Goal: Task Accomplishment & Management: Manage account settings

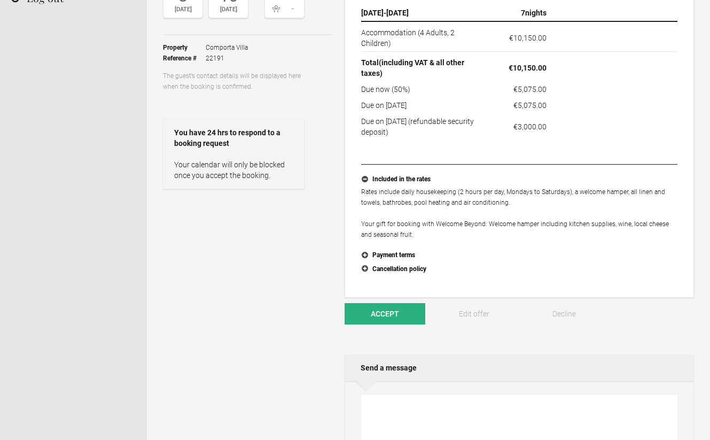
scroll to position [154, 0]
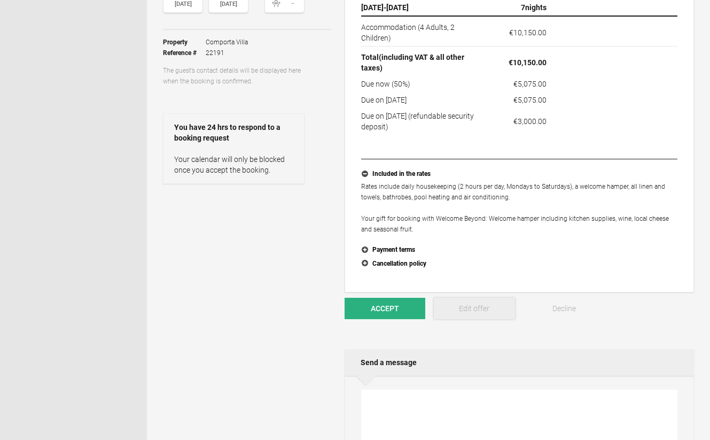
click at [474, 313] on link "Edit offer" at bounding box center [474, 307] width 81 height 21
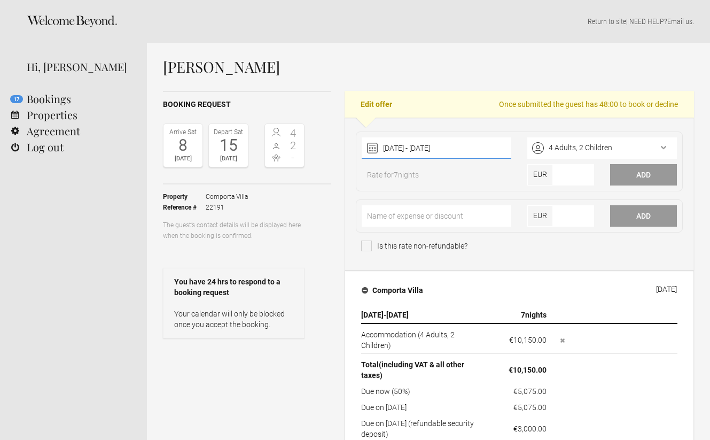
click at [493, 146] on div "[DATE] - [DATE] [DATE] Feb Mar Apr May Jun [DATE] Aug Sep Oct Nov Dec Clear" at bounding box center [437, 147] width 150 height 21
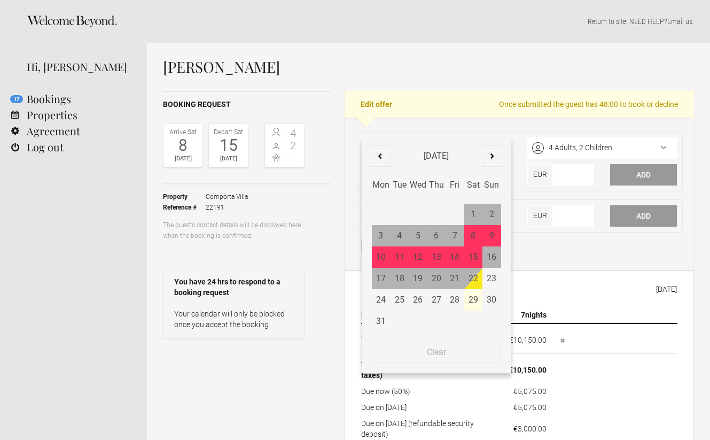
click at [477, 285] on div "22" at bounding box center [473, 278] width 19 height 21
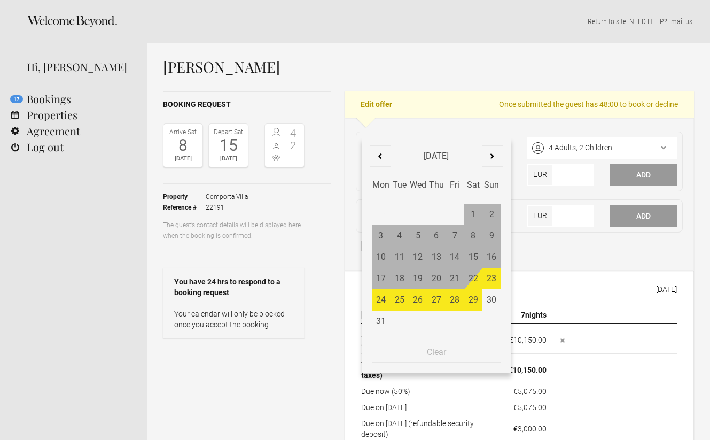
click at [475, 297] on div "29" at bounding box center [473, 299] width 19 height 21
type input "[DATE] - [DATE]"
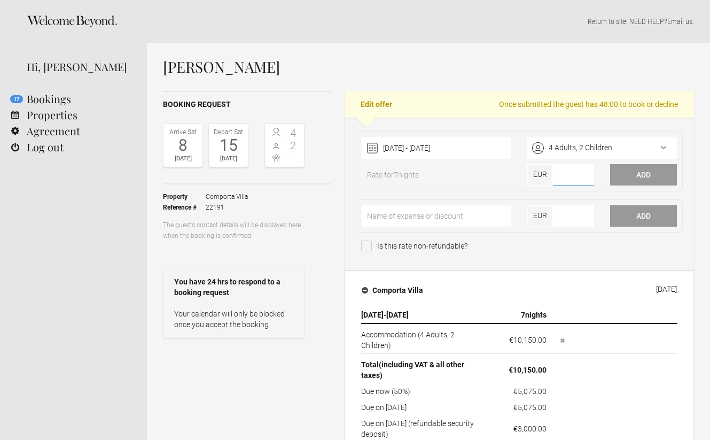
click at [570, 172] on input"] "number" at bounding box center [573, 174] width 41 height 21
type input"] "11200"
click at [636, 171] on button "Add" at bounding box center [643, 174] width 67 height 21
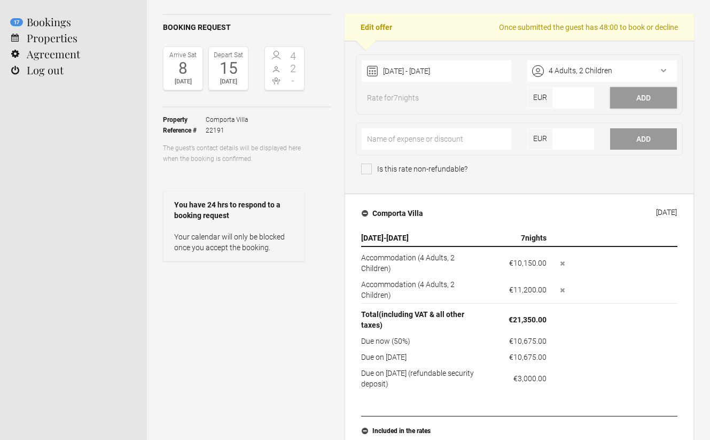
scroll to position [85, 0]
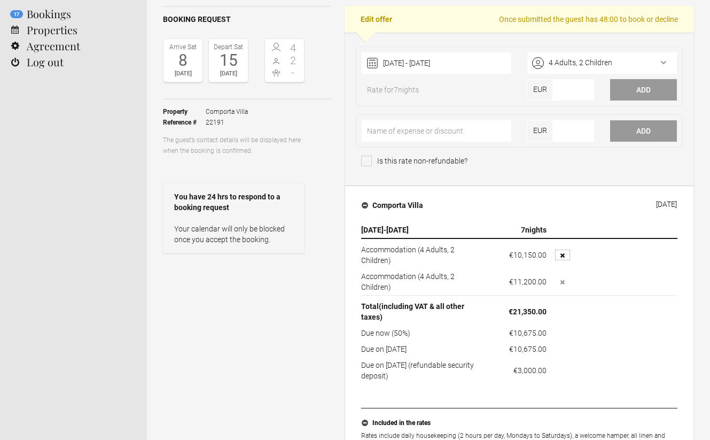
click at [566, 256] on button "button" at bounding box center [562, 254] width 15 height 11
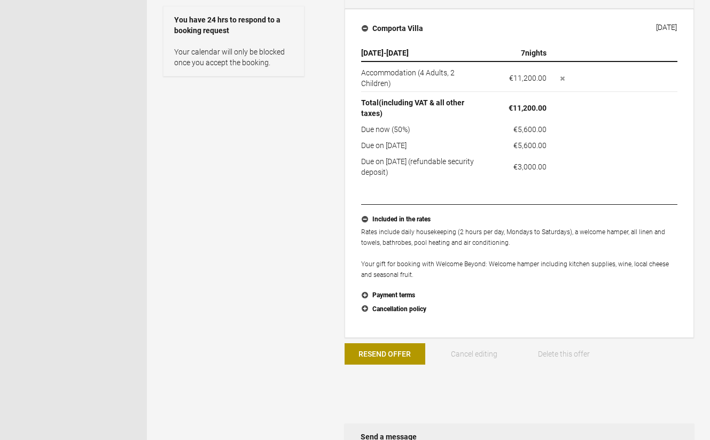
scroll to position [263, 0]
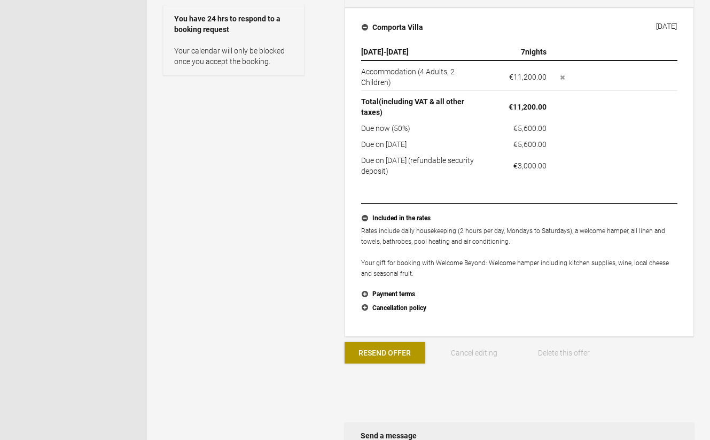
click at [394, 349] on button "Resend Offer" at bounding box center [384, 352] width 81 height 21
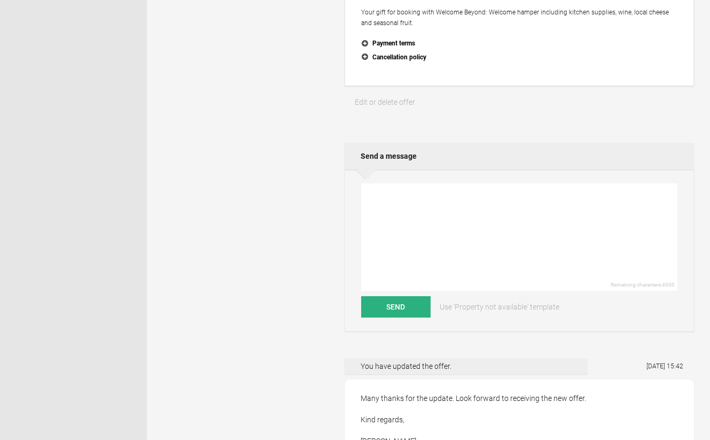
scroll to position [370, 0]
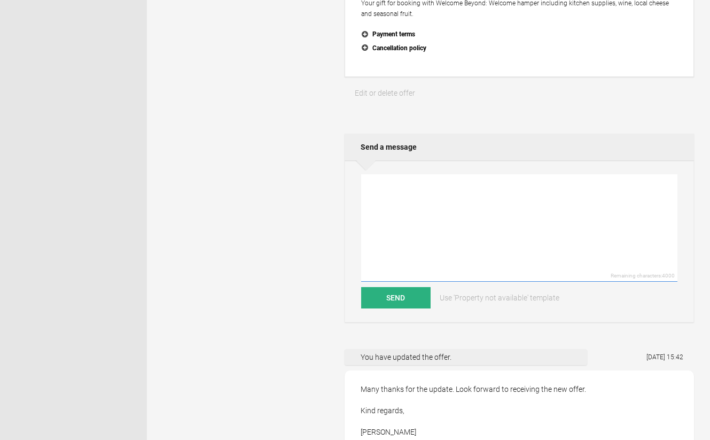
click at [412, 231] on textarea at bounding box center [519, 227] width 316 height 107
type textarea "Hi [PERSON_NAME],"
